Goal: Navigation & Orientation: Find specific page/section

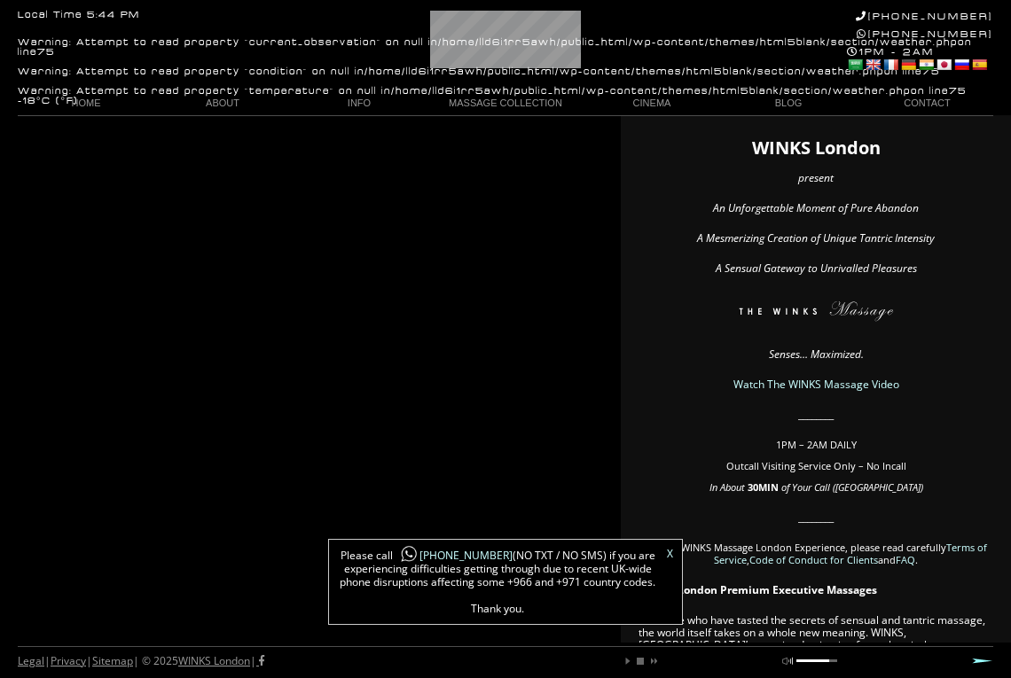
click at [669, 555] on link "X" at bounding box center [670, 554] width 6 height 11
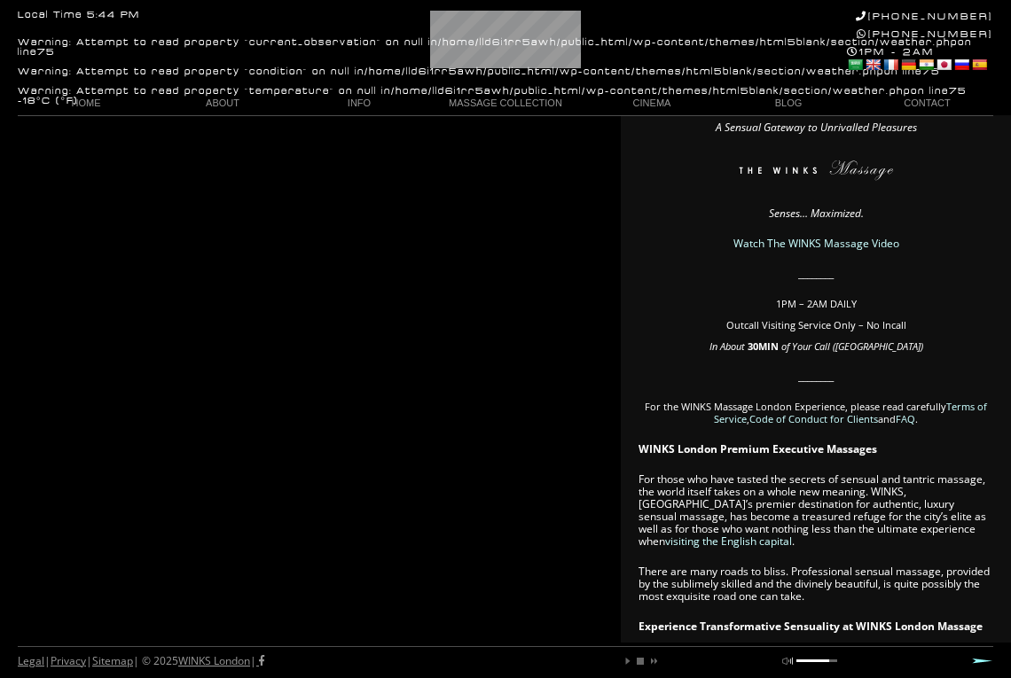
scroll to position [25, 0]
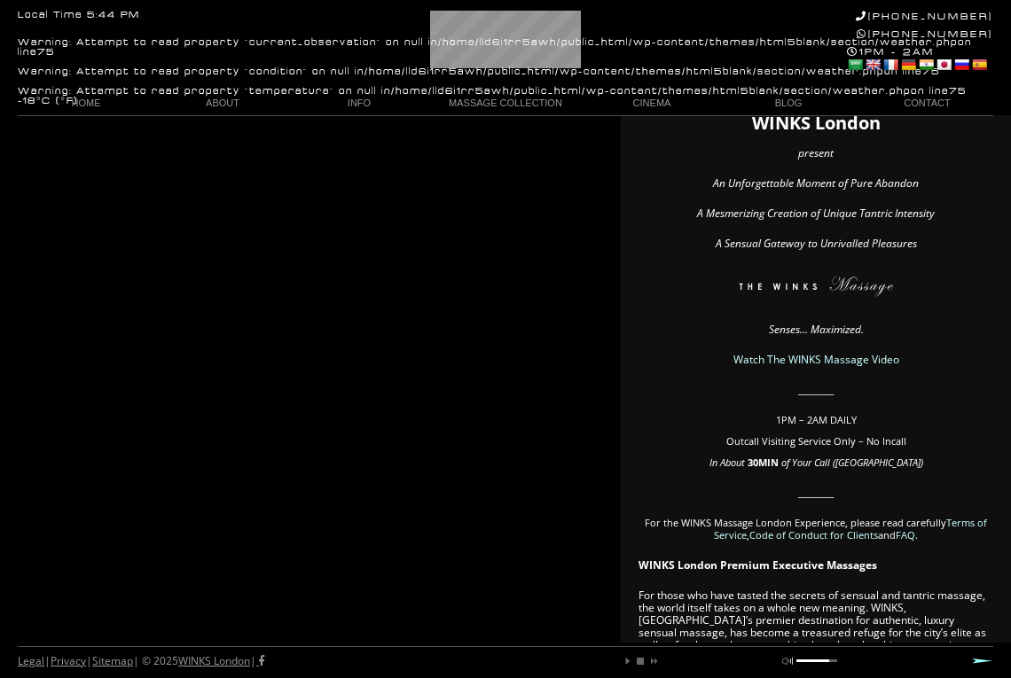
click at [796, 365] on link "Watch The WINKS Massage Video" at bounding box center [816, 359] width 166 height 15
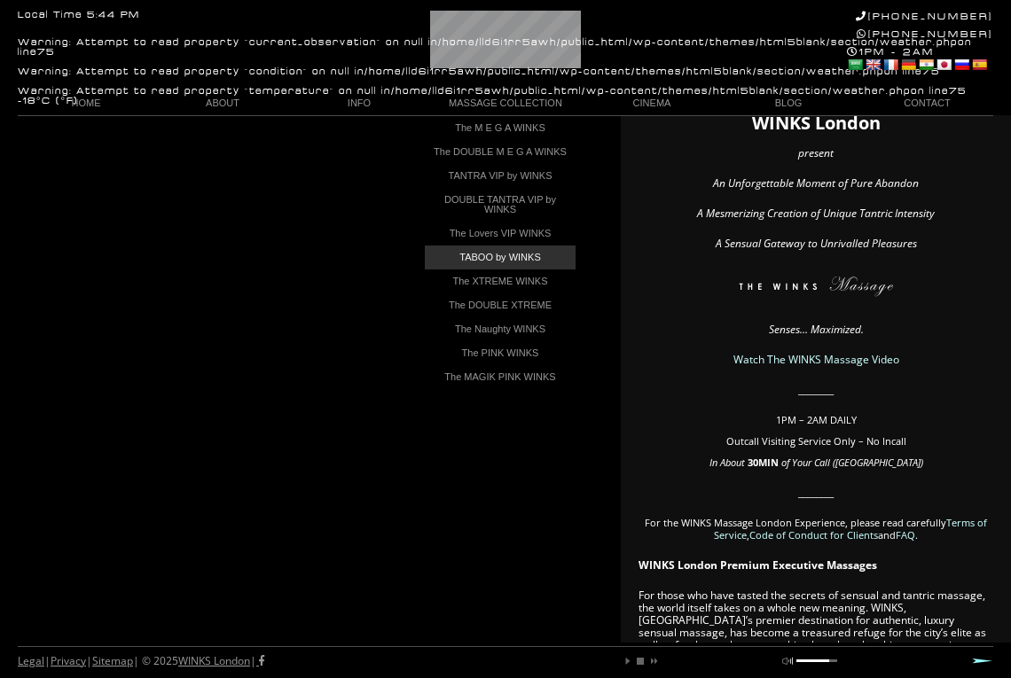
click at [493, 270] on link "TABOO by WINKS" at bounding box center [500, 258] width 151 height 24
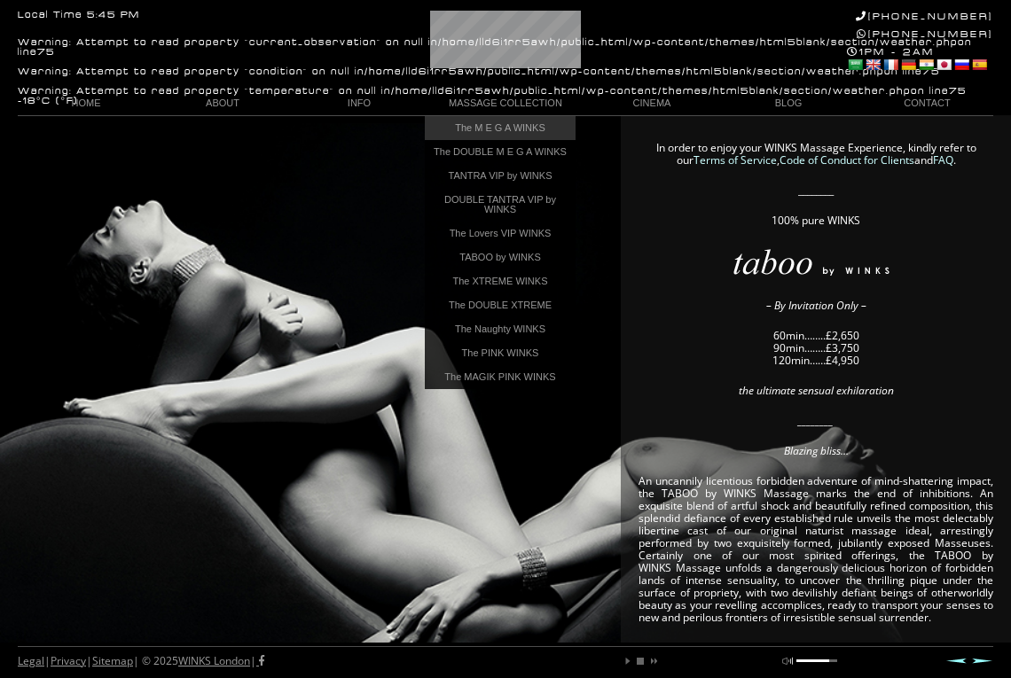
click at [504, 130] on link "The M E G A WINKS" at bounding box center [500, 128] width 151 height 24
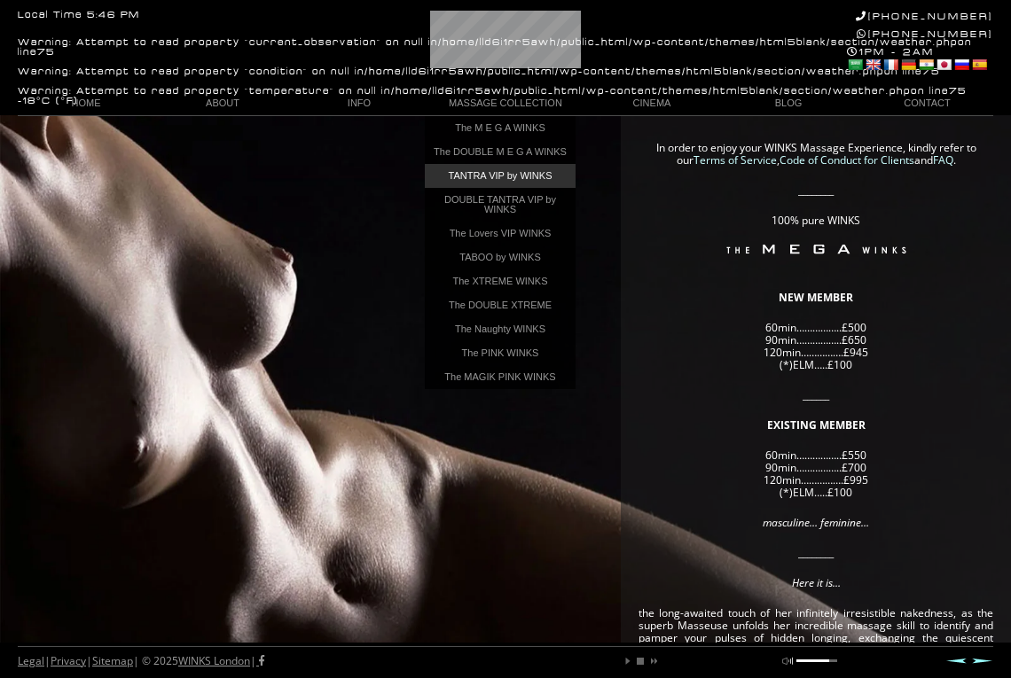
click at [513, 188] on link "TANTRA VIP by WINKS" at bounding box center [500, 176] width 151 height 24
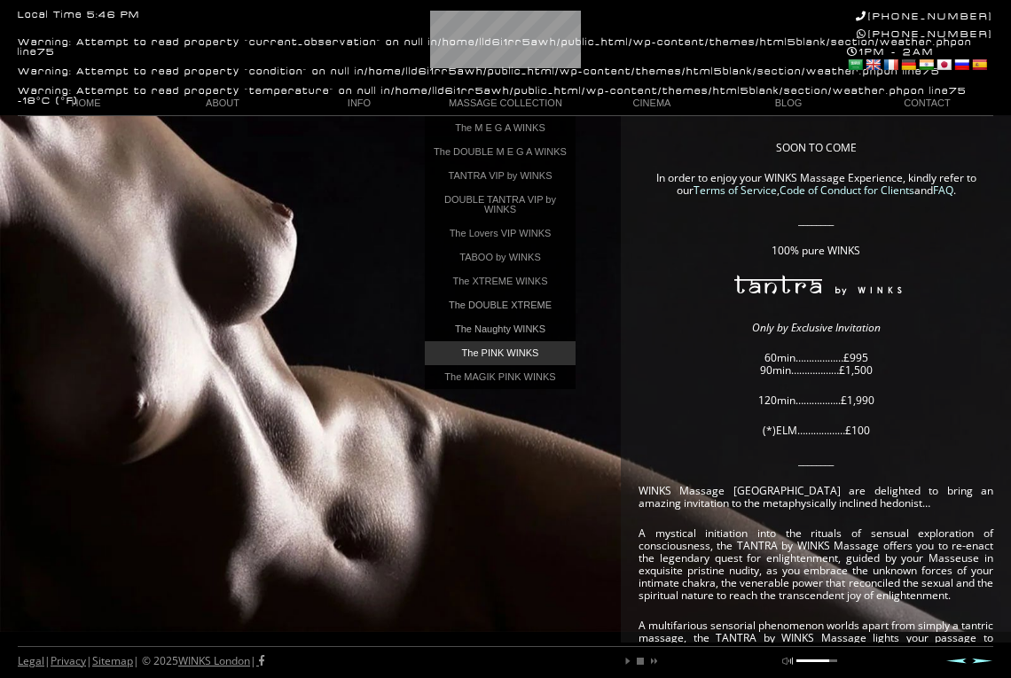
click at [521, 358] on link "The PINK WINKS" at bounding box center [500, 353] width 151 height 24
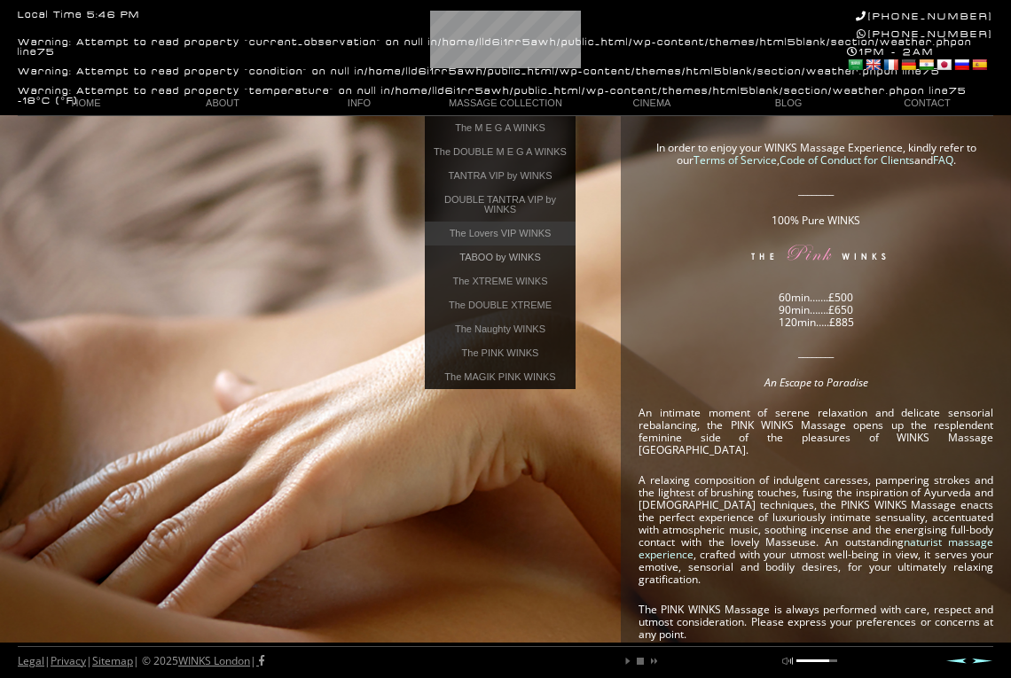
click at [514, 241] on link "The Lovers VIP WINKS" at bounding box center [500, 234] width 151 height 24
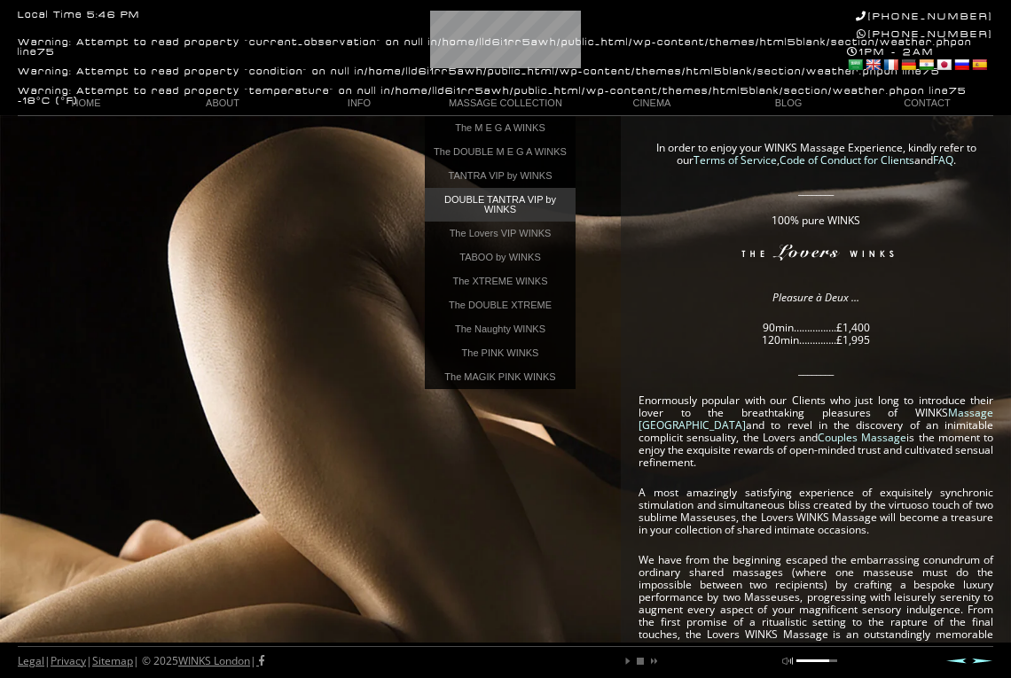
click at [515, 213] on link "DOUBLE TANTRA VIP by WINKS" at bounding box center [500, 205] width 151 height 34
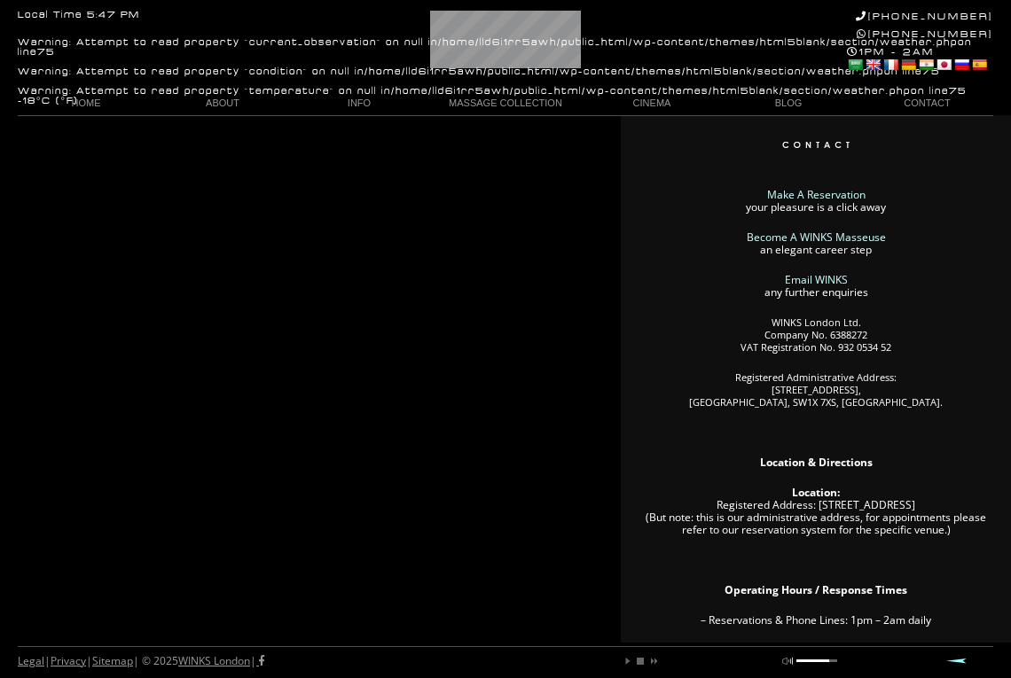
drag, startPoint x: 862, startPoint y: 321, endPoint x: 803, endPoint y: 324, distance: 59.5
click at [803, 324] on p "WINKS London Ltd. Company No. 6388272 VAT Registration No. 932 0534 52" at bounding box center [816, 335] width 355 height 37
drag, startPoint x: 772, startPoint y: 325, endPoint x: 861, endPoint y: 318, distance: 89.9
click at [861, 318] on p "WINKS London Ltd. Company No. 6388272 VAT Registration No. 932 0534 52" at bounding box center [816, 335] width 355 height 37
